Goal: Transaction & Acquisition: Purchase product/service

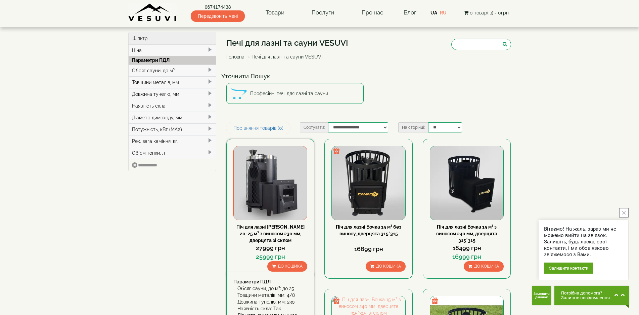
click at [288, 180] on img at bounding box center [270, 182] width 73 height 73
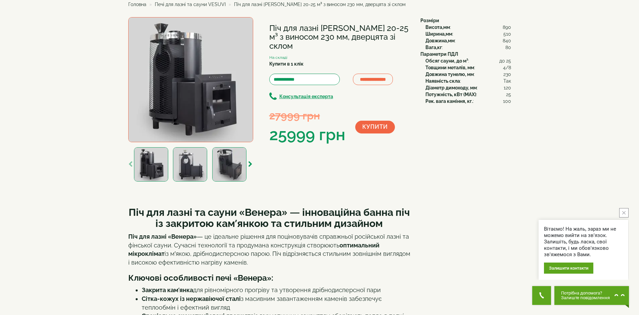
click at [186, 102] on img at bounding box center [190, 79] width 125 height 125
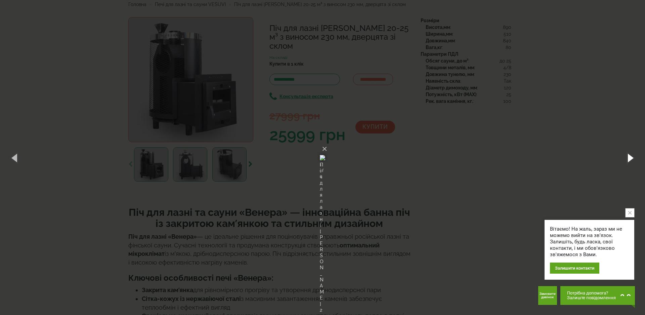
click at [628, 158] on button "button" at bounding box center [629, 157] width 30 height 37
click at [626, 157] on button "button" at bounding box center [629, 157] width 30 height 37
click at [522, 148] on div "× Піч для лазні [PERSON_NAME] 20-25 м³ з виносом 230 мм, дверцята зі склом 5 of…" at bounding box center [322, 157] width 645 height 315
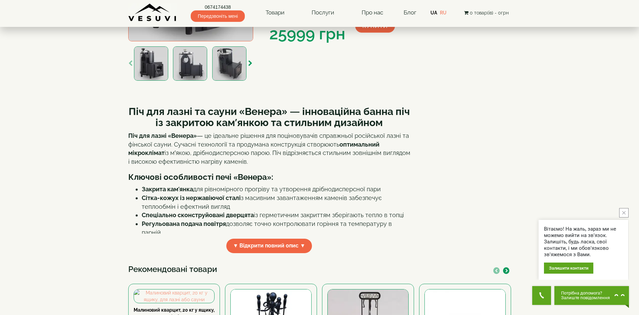
scroll to position [269, 0]
